Goal: Transaction & Acquisition: Purchase product/service

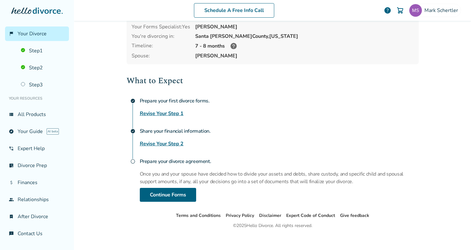
scroll to position [48, 0]
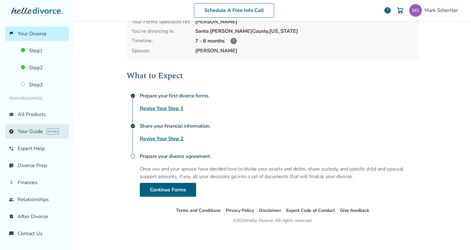
click at [32, 132] on link "explore Your Guide AI beta" at bounding box center [37, 131] width 64 height 14
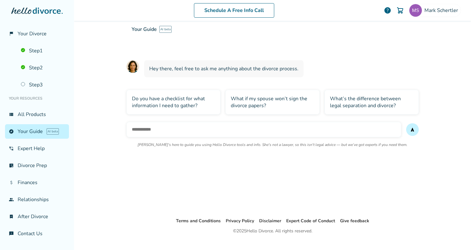
click at [141, 129] on input "text" at bounding box center [264, 129] width 274 height 15
type input "**********"
click at [406, 123] on button "send" at bounding box center [412, 129] width 13 height 13
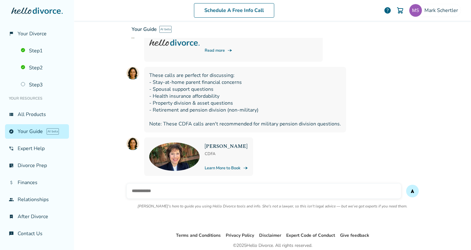
scroll to position [133, 0]
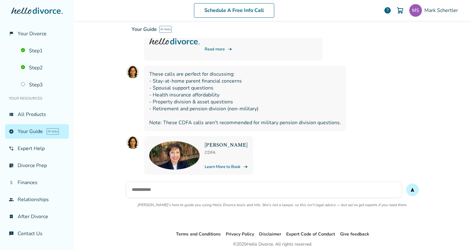
click at [228, 165] on link "Learn More to Book line_end_arrow_notch" at bounding box center [226, 167] width 43 height 6
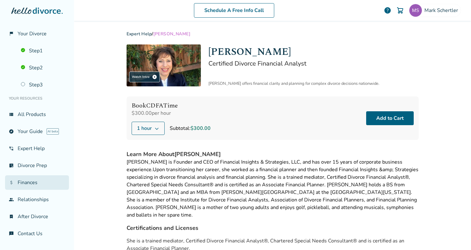
click at [28, 178] on link "attach_money Finances" at bounding box center [37, 182] width 64 height 14
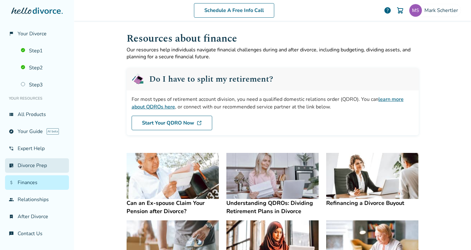
click at [33, 163] on link "list_alt_check Divorce Prep" at bounding box center [37, 165] width 64 height 14
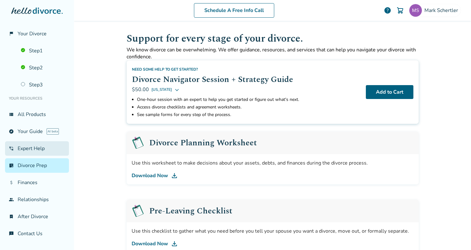
click at [28, 147] on link "phone_in_talk Expert Help" at bounding box center [37, 148] width 64 height 14
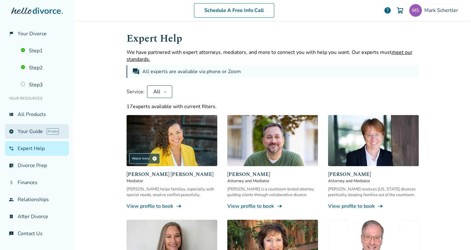
click at [28, 131] on link "explore Your Guide AI beta" at bounding box center [37, 131] width 64 height 14
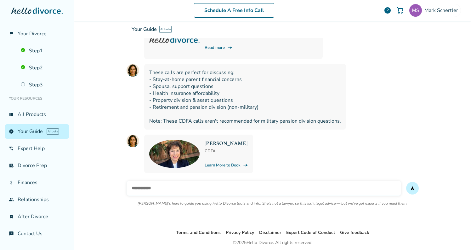
scroll to position [136, 0]
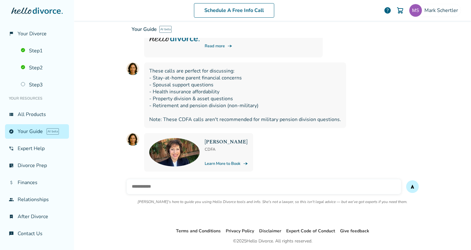
click at [221, 160] on link "Learn More to Book line_end_arrow_notch" at bounding box center [226, 163] width 43 height 6
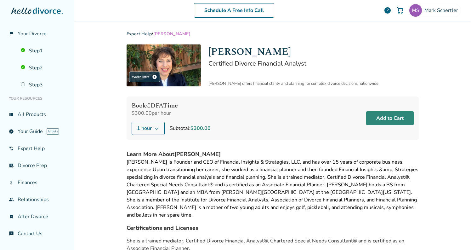
click at [384, 116] on button "Add to Cart" at bounding box center [390, 118] width 48 height 14
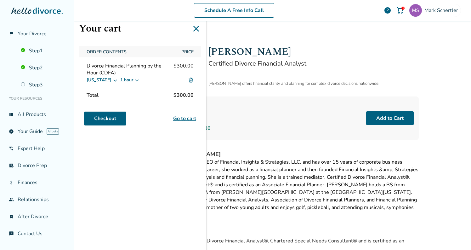
click at [415, 54] on h1 "Sandra Giudici" at bounding box center [313, 51] width 210 height 15
click at [195, 27] on icon at bounding box center [196, 29] width 10 height 10
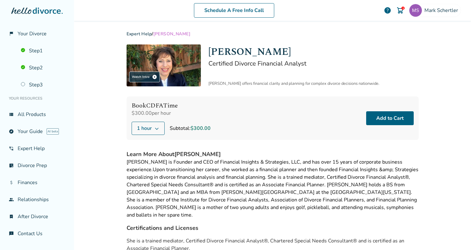
click at [177, 67] on img at bounding box center [164, 65] width 74 height 42
click at [29, 132] on link "explore Your Guide AI beta" at bounding box center [37, 131] width 64 height 14
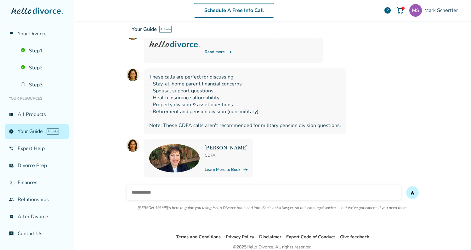
scroll to position [136, 0]
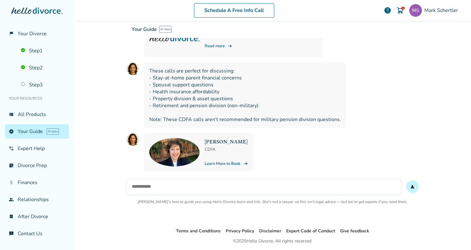
click at [146, 185] on input "text" at bounding box center [264, 186] width 274 height 15
type input "**********"
click at [406, 180] on button "send" at bounding box center [412, 186] width 13 height 13
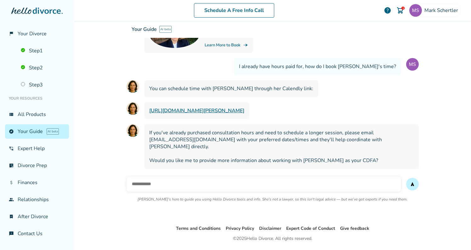
scroll to position [263, 0]
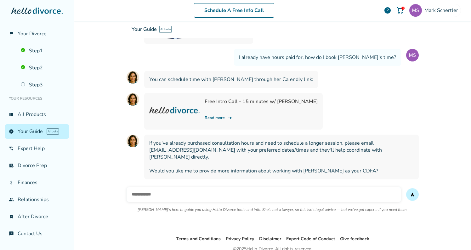
click at [251, 78] on span "You can schedule time with Sandra through her Calendly link:" at bounding box center [231, 79] width 164 height 7
click at [214, 116] on link "Read more line_end_arrow_notch" at bounding box center [261, 118] width 113 height 6
